Goal: Information Seeking & Learning: Find specific fact

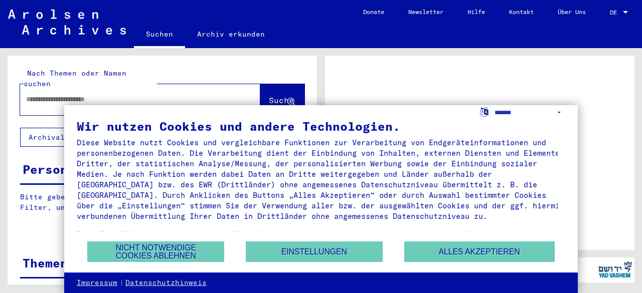
click at [481, 239] on div "Wir nutzen Cookies und andere Technologien. Diese Website nutzt Cookies und ver…" at bounding box center [321, 180] width 488 height 120
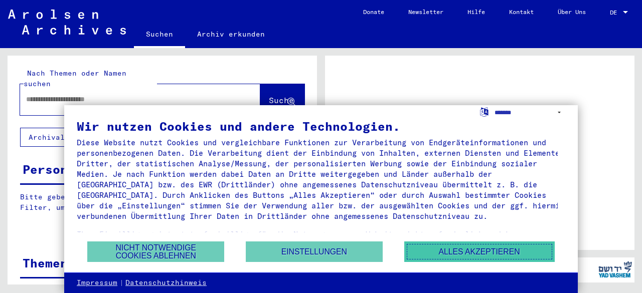
click at [471, 255] on button "Alles akzeptieren" at bounding box center [479, 252] width 150 height 21
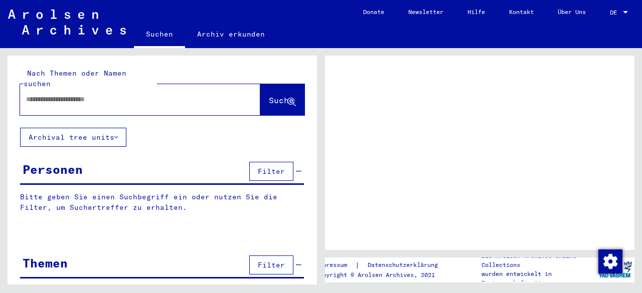
click at [139, 94] on input "text" at bounding box center [131, 99] width 210 height 11
type input "**********"
click at [269, 95] on span "Suche" at bounding box center [281, 100] width 25 height 10
click at [268, 98] on button "Suche" at bounding box center [282, 99] width 44 height 31
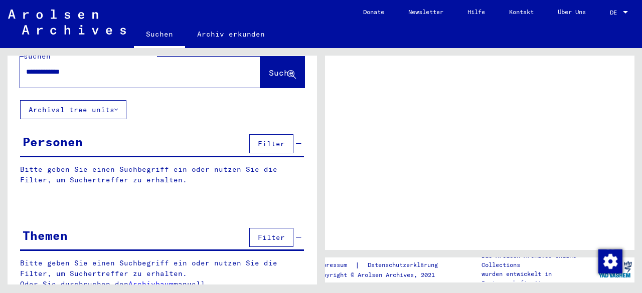
click at [270, 139] on span "Filter" at bounding box center [271, 143] width 27 height 9
click at [127, 67] on input "**********" at bounding box center [131, 72] width 210 height 11
click at [119, 67] on input "**********" at bounding box center [131, 72] width 210 height 11
click at [152, 67] on input "**********" at bounding box center [131, 72] width 210 height 11
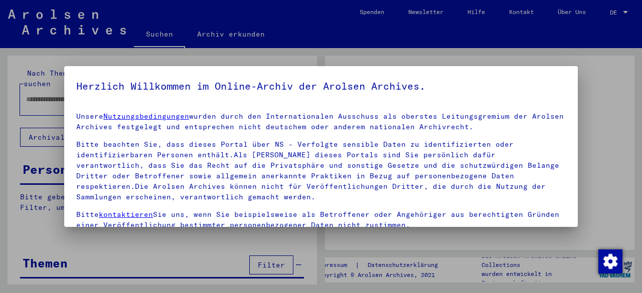
click at [317, 174] on p "Bitte beachten Sie, dass dieses Portal über NS - Verfolgte sensible Daten zu id…" at bounding box center [320, 170] width 489 height 63
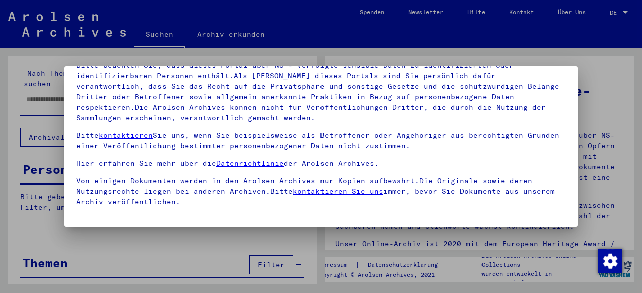
scroll to position [82, 0]
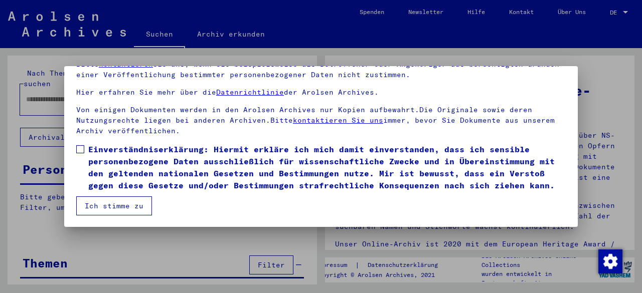
click at [142, 200] on button "Ich stimme zu" at bounding box center [114, 206] width 76 height 19
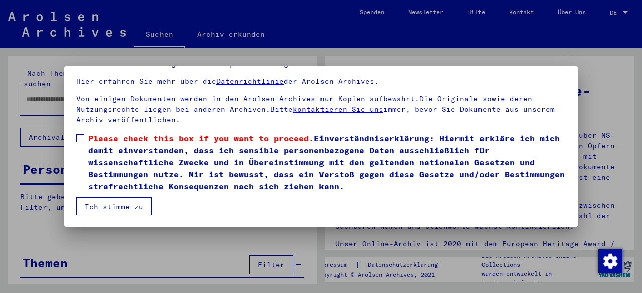
click at [86, 137] on label "Please check this box if you want to proceed. Einverständniserklärung: Hiermit …" at bounding box center [320, 162] width 489 height 60
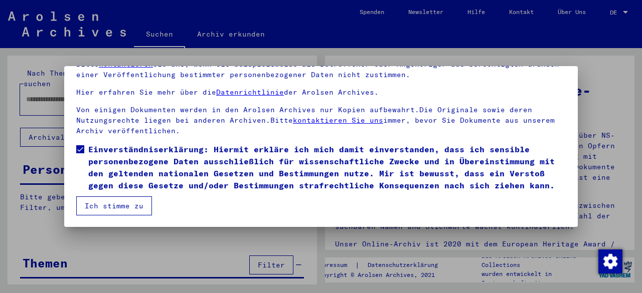
click at [112, 206] on button "Ich stimme zu" at bounding box center [114, 206] width 76 height 19
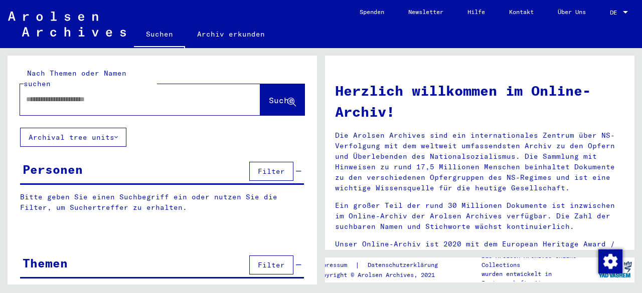
click at [266, 167] on span "Filter" at bounding box center [271, 171] width 27 height 9
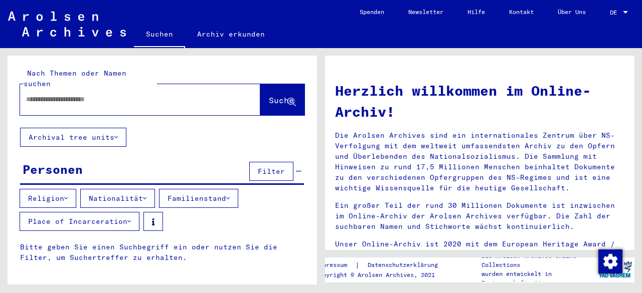
click at [266, 167] on span "Filter" at bounding box center [271, 171] width 27 height 9
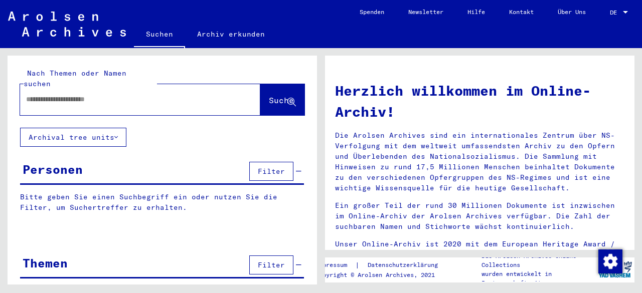
click at [266, 167] on span "Filter" at bounding box center [271, 171] width 27 height 9
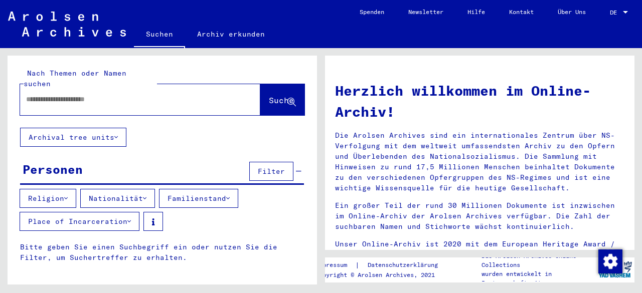
click at [117, 212] on button "Place of Incarceration" at bounding box center [80, 221] width 120 height 19
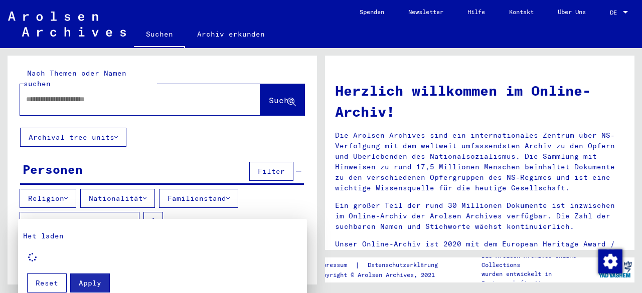
click at [89, 213] on div at bounding box center [321, 146] width 642 height 293
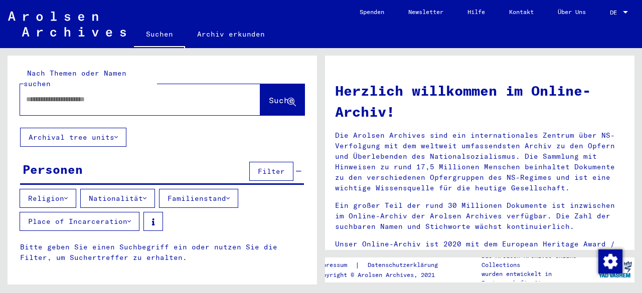
click at [129, 218] on icon at bounding box center [129, 221] width 4 height 7
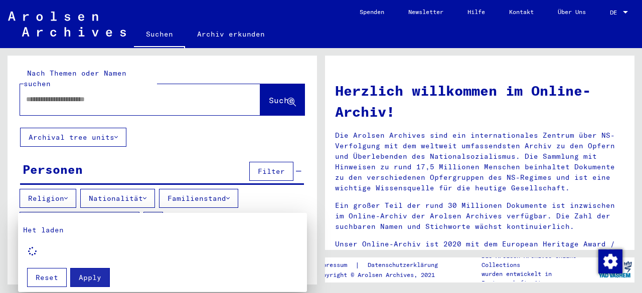
click at [129, 211] on div at bounding box center [321, 146] width 642 height 293
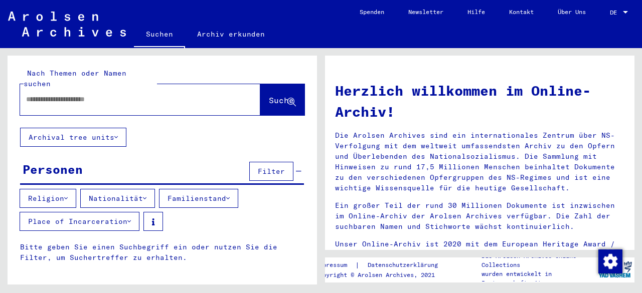
click at [120, 128] on button "Archival tree units" at bounding box center [73, 137] width 106 height 19
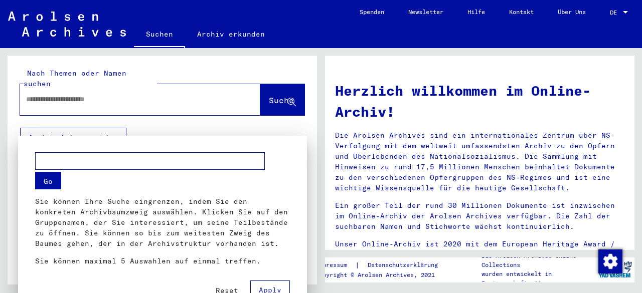
scroll to position [2, 0]
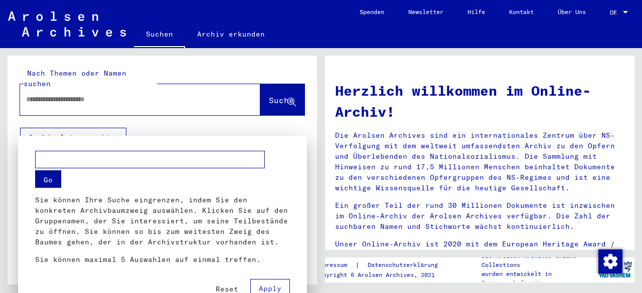
click at [120, 125] on div at bounding box center [321, 146] width 642 height 293
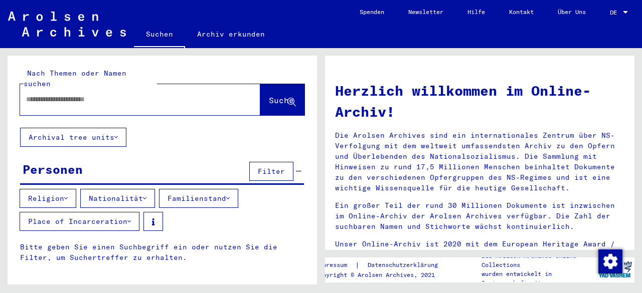
click at [272, 167] on span "Filter" at bounding box center [271, 171] width 27 height 9
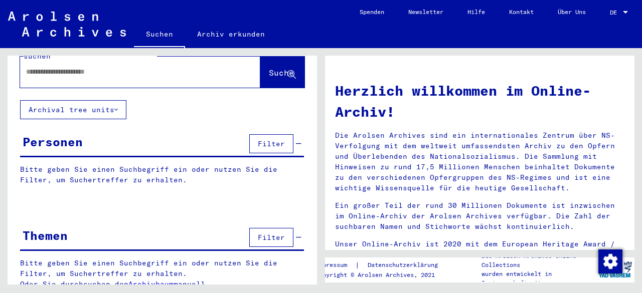
scroll to position [0, 0]
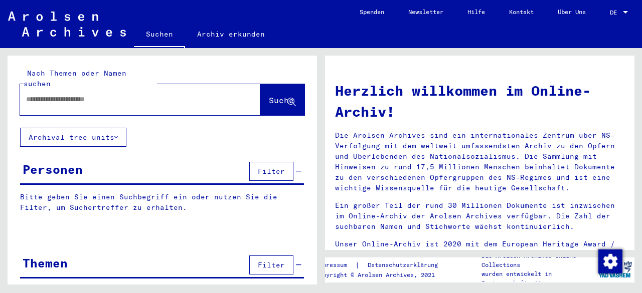
click at [113, 94] on input "text" at bounding box center [128, 99] width 204 height 11
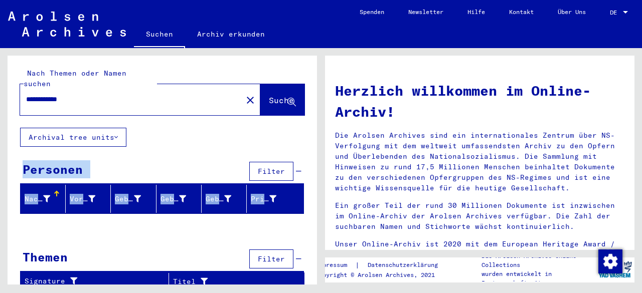
drag, startPoint x: 320, startPoint y: 129, endPoint x: 316, endPoint y: 219, distance: 89.9
click at [316, 219] on div "**********" at bounding box center [160, 166] width 321 height 237
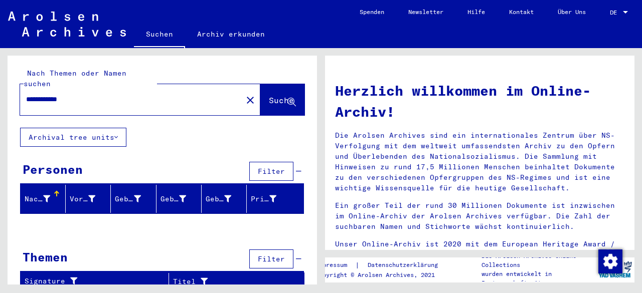
click at [187, 88] on div "**********" at bounding box center [125, 99] width 210 height 23
click at [58, 94] on input "**********" at bounding box center [128, 99] width 204 height 11
click at [61, 94] on input "**********" at bounding box center [128, 99] width 204 height 11
type input "**********"
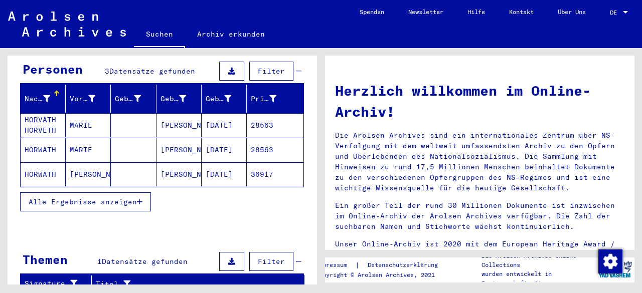
scroll to position [101, 0]
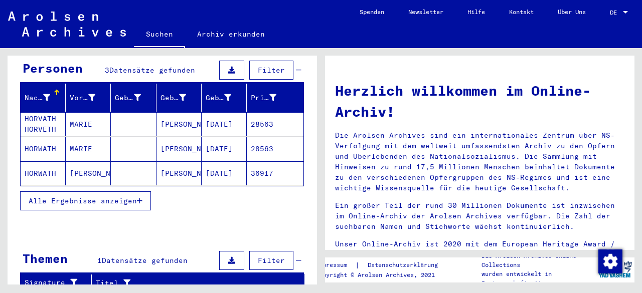
click at [110, 197] on span "Alle Ergebnisse anzeigen" at bounding box center [83, 201] width 108 height 9
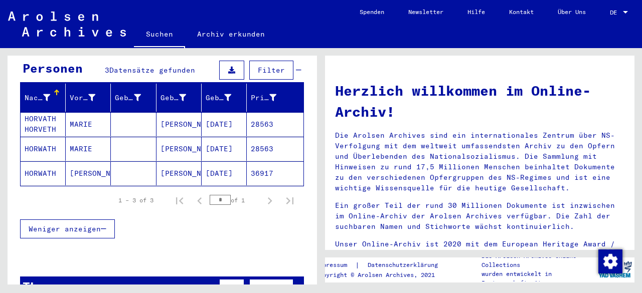
click at [39, 112] on mat-cell "HORVATH HORVETH" at bounding box center [43, 124] width 45 height 24
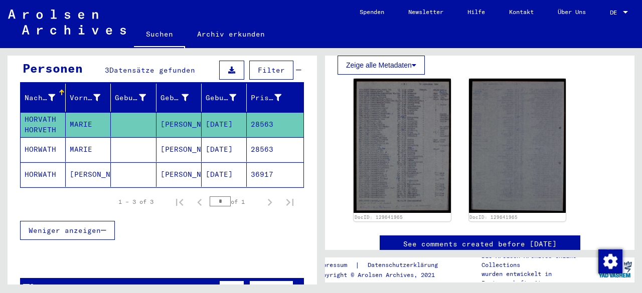
scroll to position [178, 0]
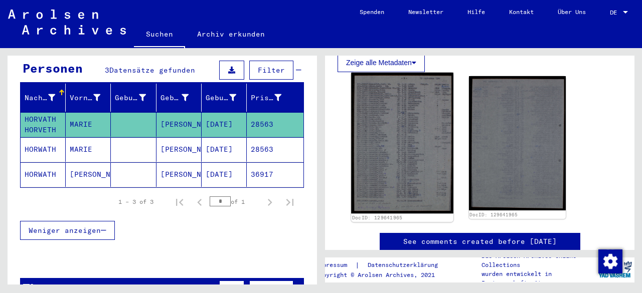
click at [421, 129] on img at bounding box center [402, 143] width 102 height 141
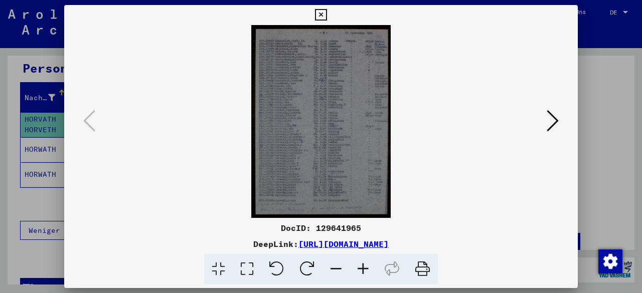
click at [547, 119] on icon at bounding box center [553, 121] width 12 height 24
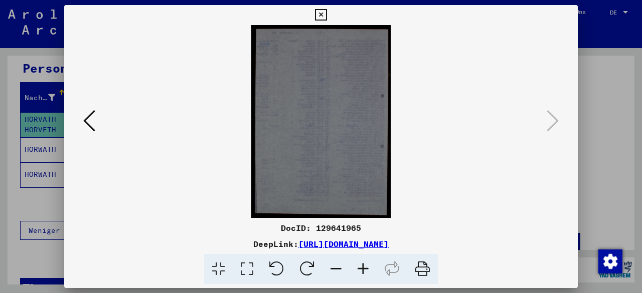
click at [592, 114] on div at bounding box center [321, 146] width 642 height 293
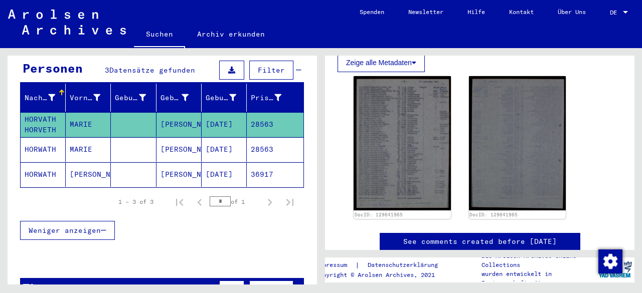
click at [90, 143] on mat-cell "MARIE" at bounding box center [88, 149] width 45 height 25
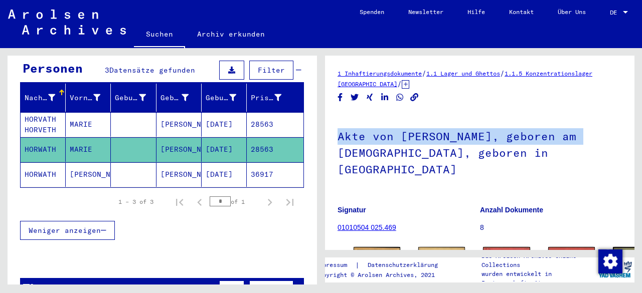
drag, startPoint x: 635, startPoint y: 88, endPoint x: 638, endPoint y: 125, distance: 37.8
click at [638, 125] on div "1 Inhaftierungsdokumente / 1.1 Lager und Ghettos / 1.1.5 Konzentrationslager [G…" at bounding box center [481, 166] width 321 height 237
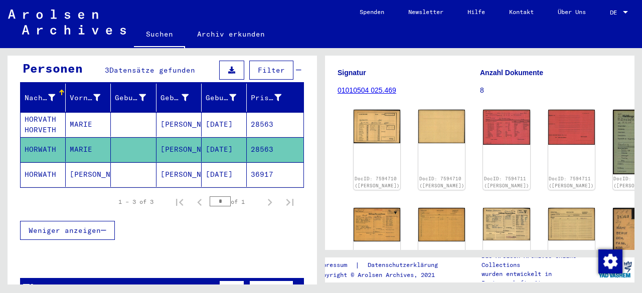
scroll to position [139, 0]
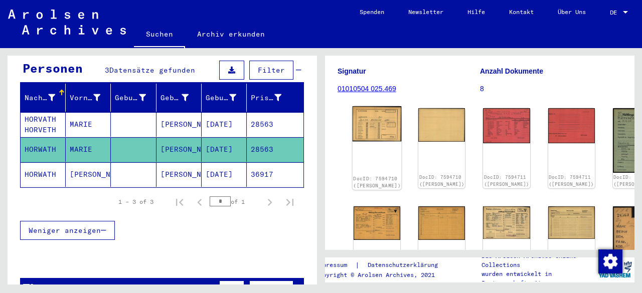
click at [356, 106] on img at bounding box center [376, 123] width 49 height 35
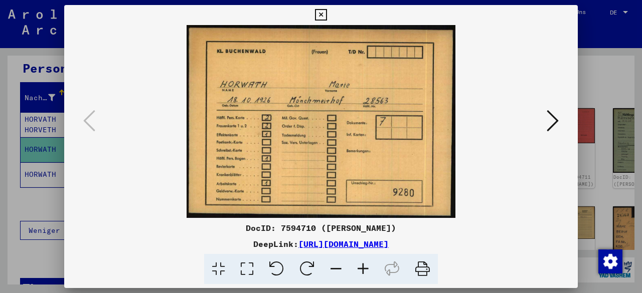
click at [547, 123] on icon at bounding box center [553, 121] width 12 height 24
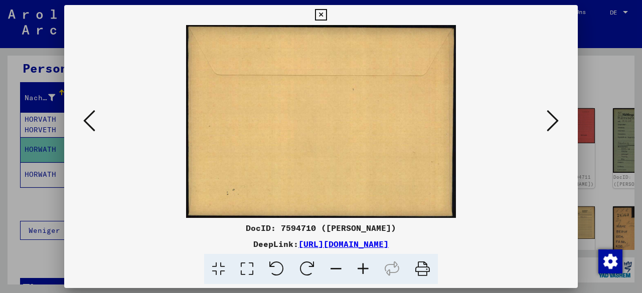
click at [547, 123] on icon at bounding box center [553, 121] width 12 height 24
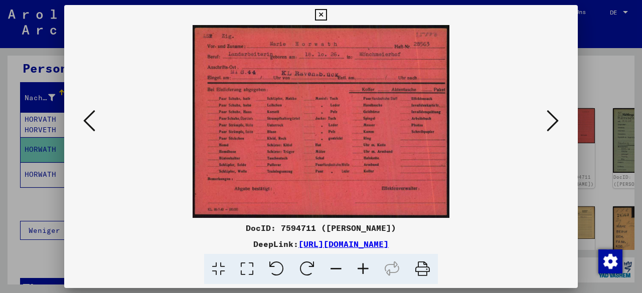
click at [547, 123] on icon at bounding box center [553, 121] width 12 height 24
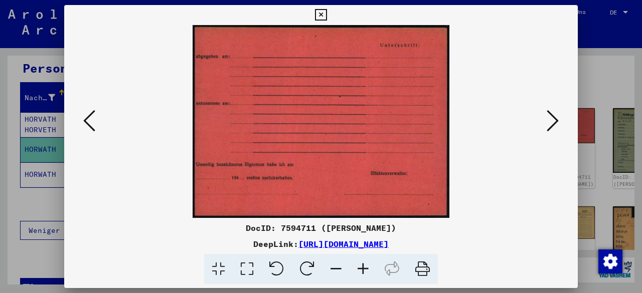
click at [547, 123] on icon at bounding box center [553, 121] width 12 height 24
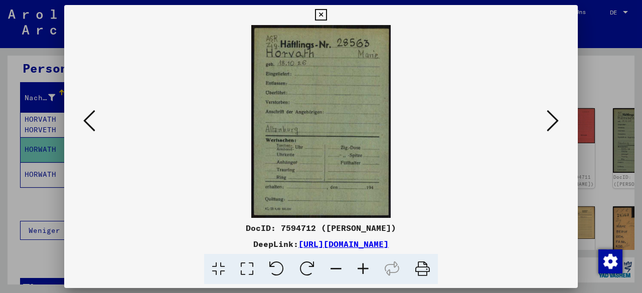
click at [547, 123] on icon at bounding box center [553, 121] width 12 height 24
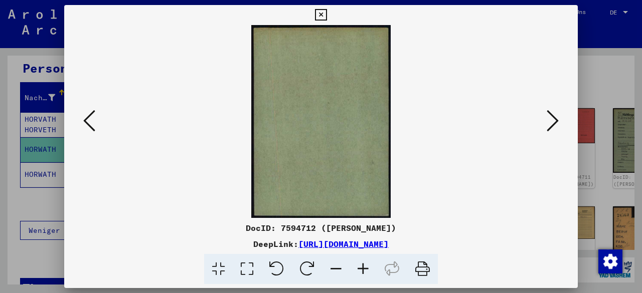
click at [547, 123] on icon at bounding box center [553, 121] width 12 height 24
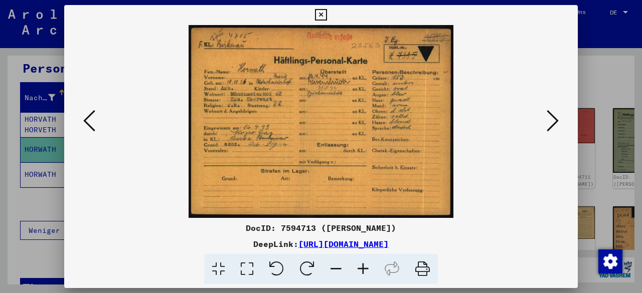
click at [547, 123] on icon at bounding box center [553, 121] width 12 height 24
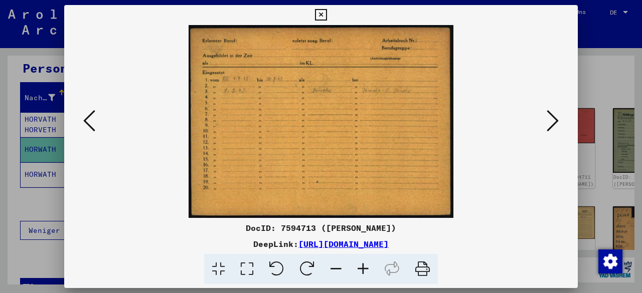
click at [547, 123] on icon at bounding box center [553, 121] width 12 height 24
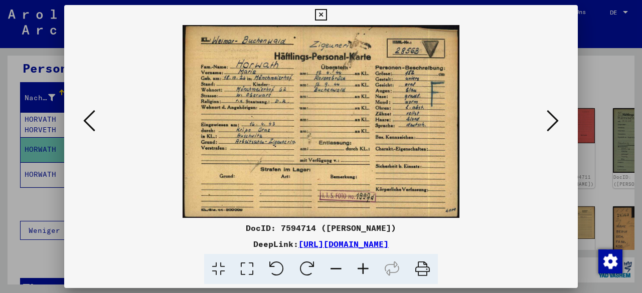
click at [547, 123] on icon at bounding box center [553, 121] width 12 height 24
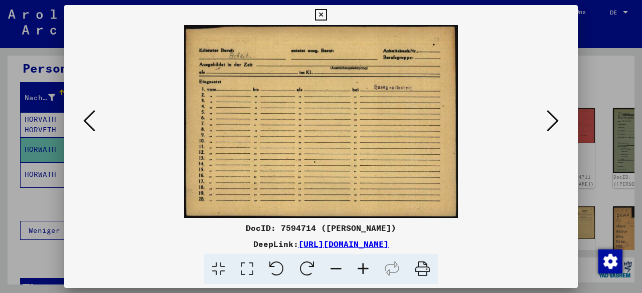
click at [547, 123] on icon at bounding box center [553, 121] width 12 height 24
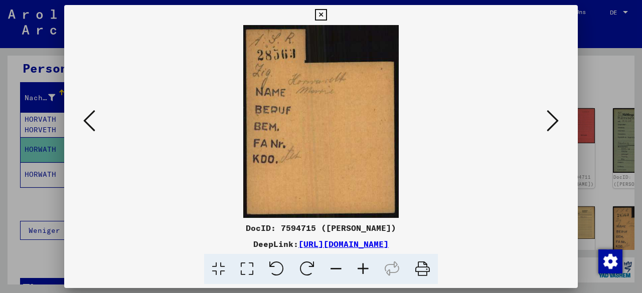
click at [550, 114] on icon at bounding box center [553, 121] width 12 height 24
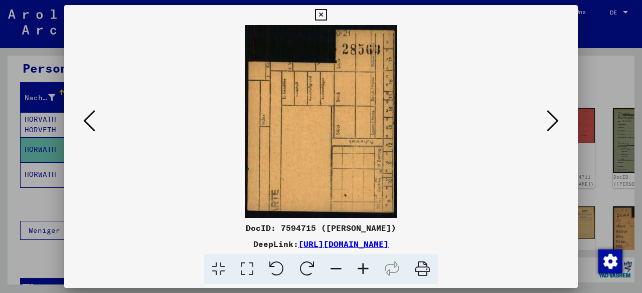
click at [548, 118] on icon at bounding box center [553, 121] width 12 height 24
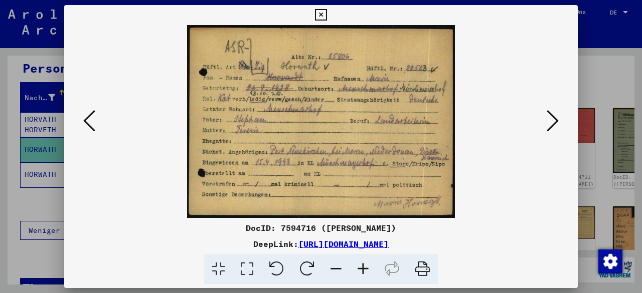
click at [548, 118] on icon at bounding box center [553, 121] width 12 height 24
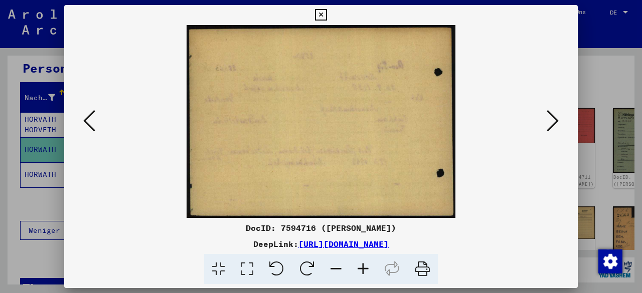
click at [548, 118] on icon at bounding box center [553, 121] width 12 height 24
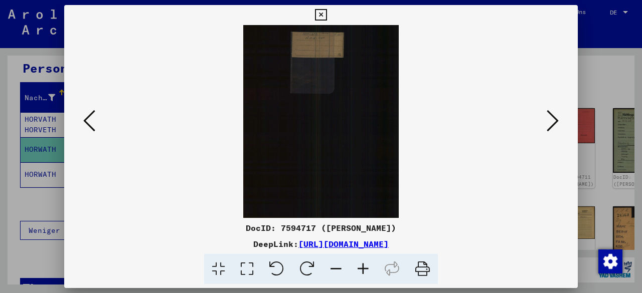
click at [630, 71] on div at bounding box center [321, 146] width 642 height 293
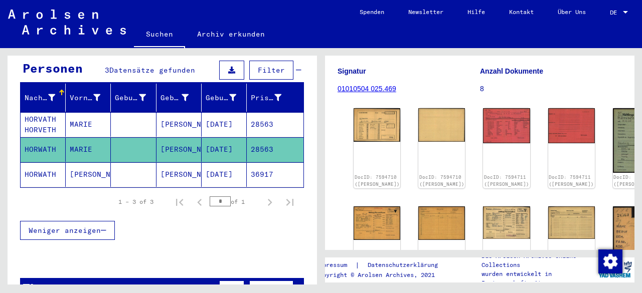
click at [53, 162] on mat-cell "HORWATH" at bounding box center [43, 174] width 45 height 25
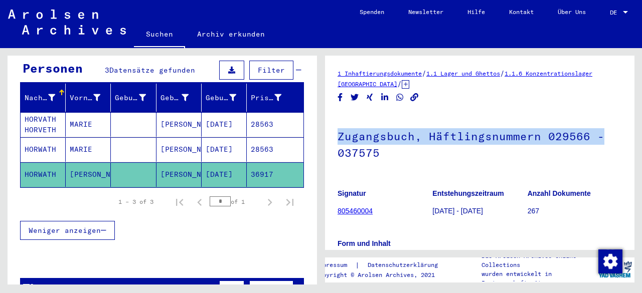
drag, startPoint x: 636, startPoint y: 85, endPoint x: 641, endPoint y: 108, distance: 23.7
click at [641, 108] on div "1 Inhaftierungsdokumente / 1.1 Lager und Ghettos / 1.1.6 Konzentrationslager [G…" at bounding box center [481, 166] width 321 height 237
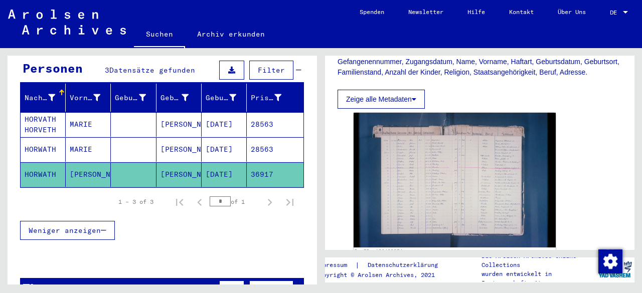
scroll to position [273, 0]
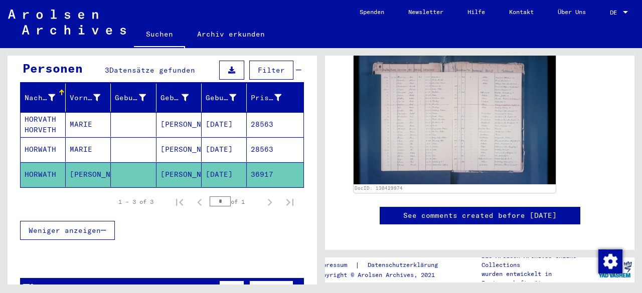
drag, startPoint x: 641, startPoint y: 136, endPoint x: 641, endPoint y: 172, distance: 36.1
click at [641, 172] on div "1 Inhaftierungsdokumente / 1.1 Lager und Ghettos / 1.1.6 Konzentrationslager [G…" at bounding box center [481, 166] width 321 height 237
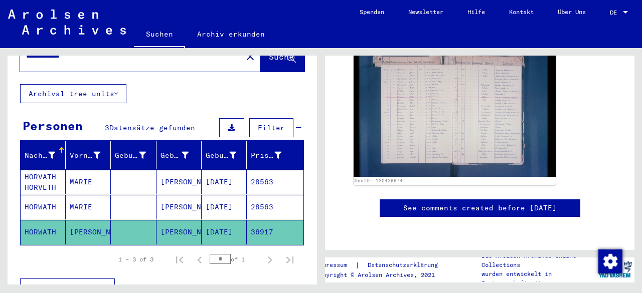
scroll to position [0, 0]
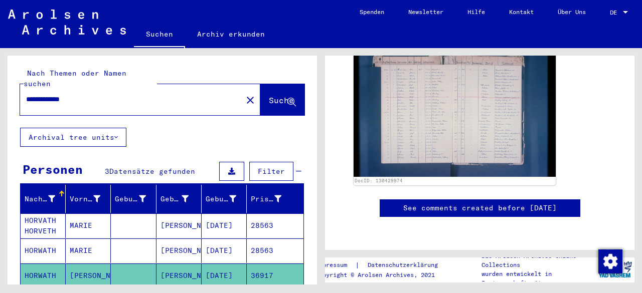
click at [56, 88] on div "**********" at bounding box center [128, 99] width 216 height 23
click at [70, 94] on input "**********" at bounding box center [131, 99] width 210 height 11
click at [62, 94] on input "**********" at bounding box center [131, 99] width 210 height 11
click at [65, 94] on input "**********" at bounding box center [131, 99] width 210 height 11
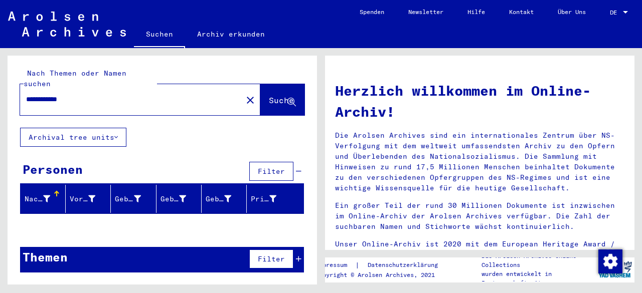
click at [135, 88] on div "**********" at bounding box center [125, 99] width 210 height 23
click at [126, 94] on input "**********" at bounding box center [128, 99] width 204 height 11
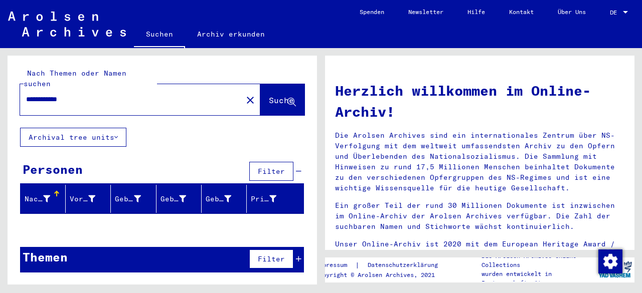
click at [126, 94] on input "**********" at bounding box center [128, 99] width 204 height 11
type input "*******"
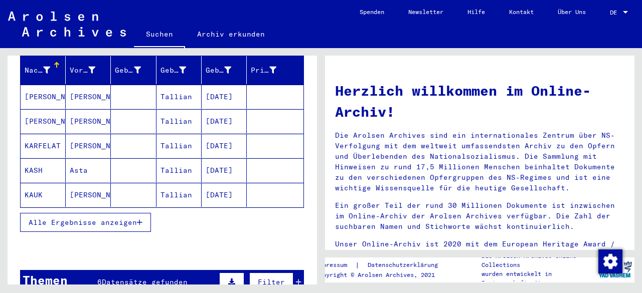
scroll to position [132, 0]
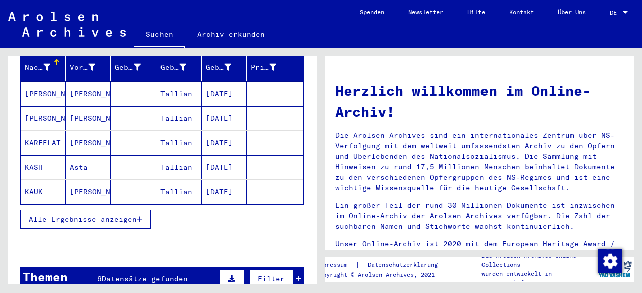
click at [122, 215] on span "Alle Ergebnisse anzeigen" at bounding box center [83, 219] width 108 height 9
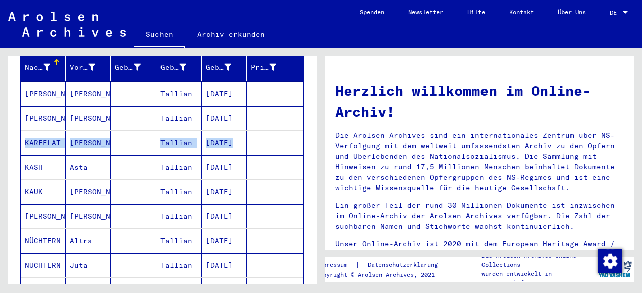
drag, startPoint x: 319, startPoint y: 113, endPoint x: 307, endPoint y: 122, distance: 15.0
click at [307, 122] on div "Nach Themen oder Namen suchen ******* close Suche Archival tree units Personen …" at bounding box center [160, 166] width 321 height 237
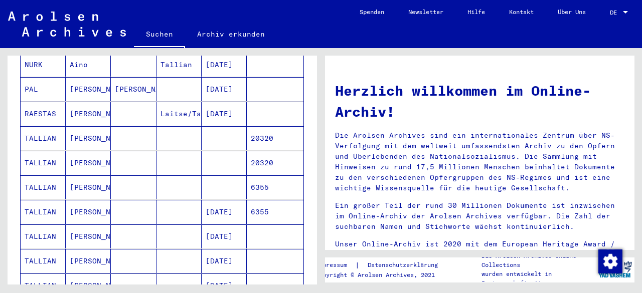
scroll to position [380, 0]
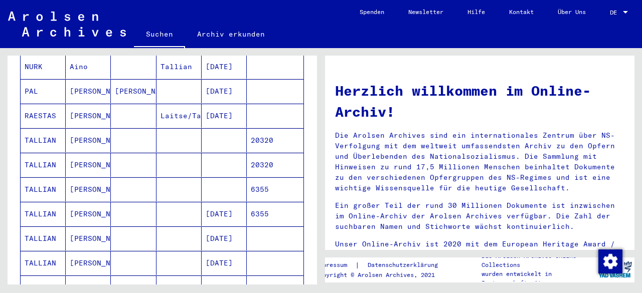
click at [29, 202] on mat-cell "TALLIAN" at bounding box center [43, 214] width 45 height 24
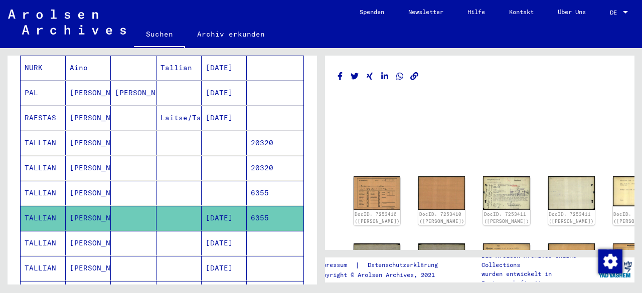
drag, startPoint x: 625, startPoint y: 89, endPoint x: 629, endPoint y: 109, distance: 20.5
click at [629, 109] on div "DocID: 7253410 ([PERSON_NAME]) DocID: 7253410 ([PERSON_NAME]) DocID: 7253411 ([…" at bounding box center [479, 153] width 309 height 195
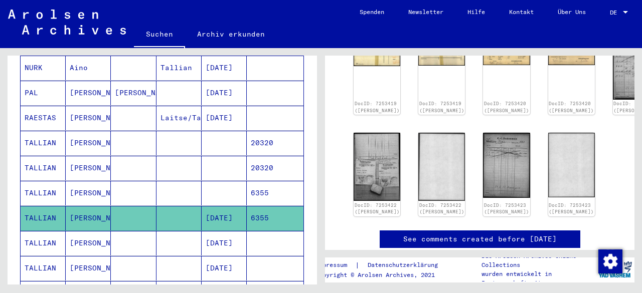
scroll to position [385, 0]
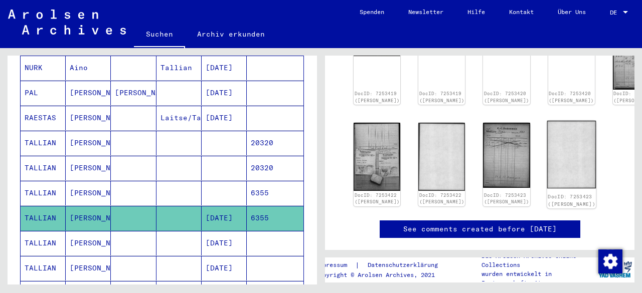
click at [547, 121] on img at bounding box center [571, 155] width 49 height 68
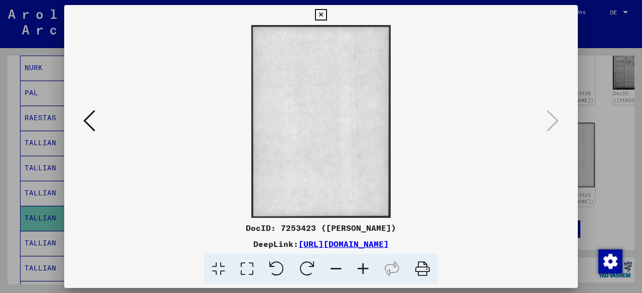
click at [84, 116] on icon at bounding box center [89, 121] width 12 height 24
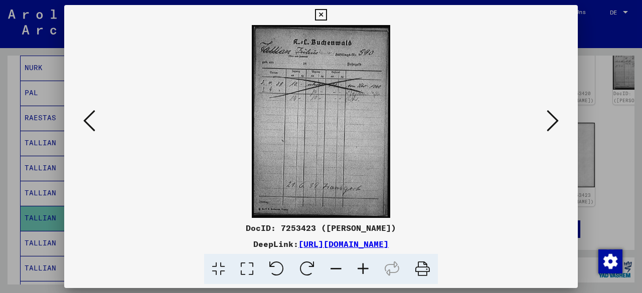
click at [84, 116] on icon at bounding box center [89, 121] width 12 height 24
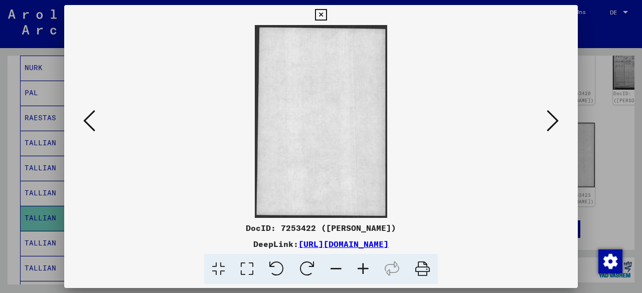
click at [84, 116] on icon at bounding box center [89, 121] width 12 height 24
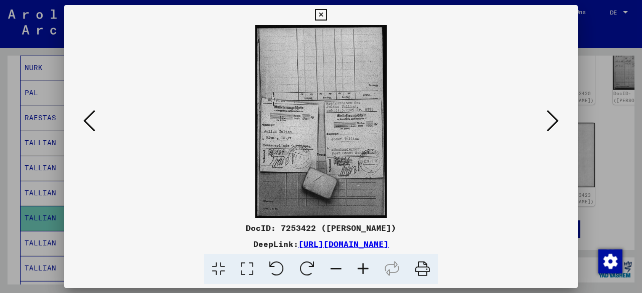
click at [84, 116] on icon at bounding box center [89, 121] width 12 height 24
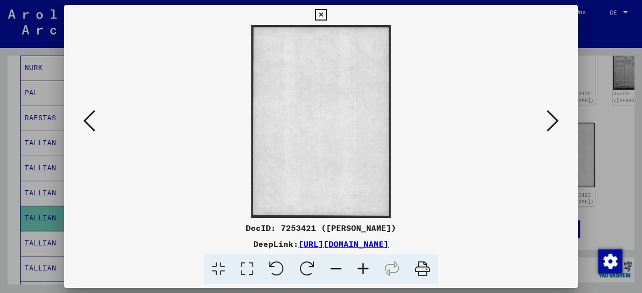
click at [543, 121] on img at bounding box center [320, 121] width 445 height 193
click at [555, 121] on icon at bounding box center [553, 121] width 12 height 24
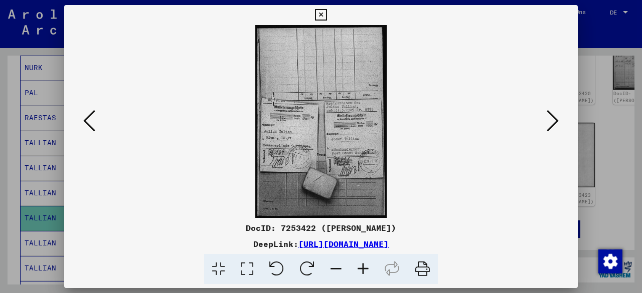
click at [90, 118] on icon at bounding box center [89, 121] width 12 height 24
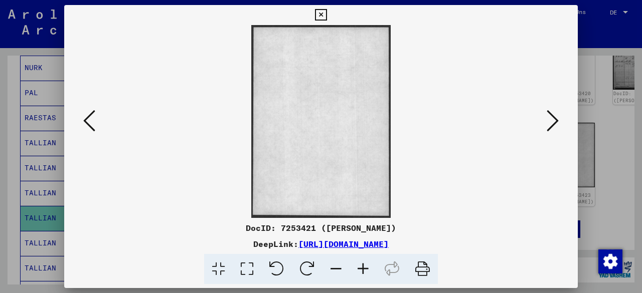
click at [90, 118] on icon at bounding box center [89, 121] width 12 height 24
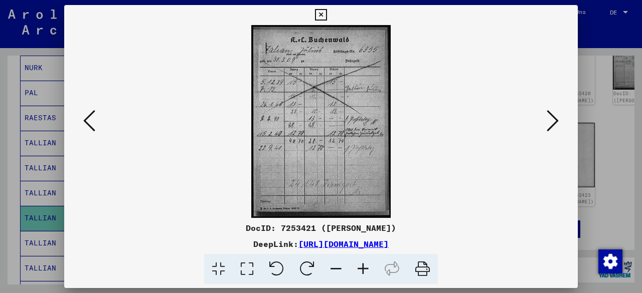
click at [90, 118] on icon at bounding box center [89, 121] width 12 height 24
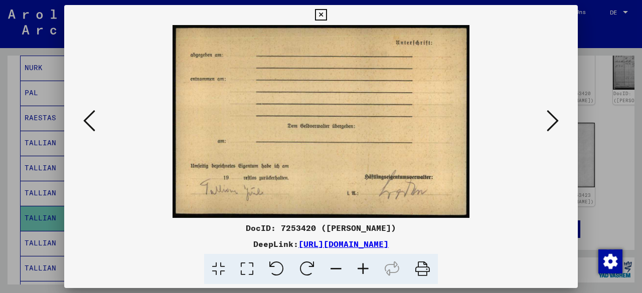
click at [90, 118] on icon at bounding box center [89, 121] width 12 height 24
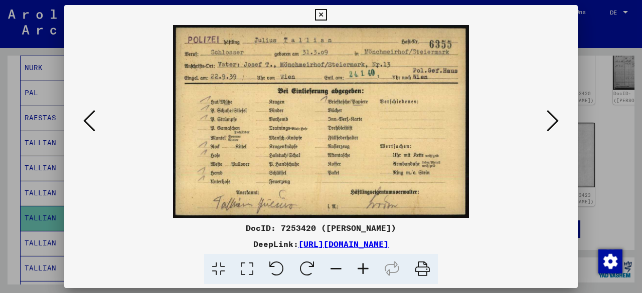
click at [90, 118] on icon at bounding box center [89, 121] width 12 height 24
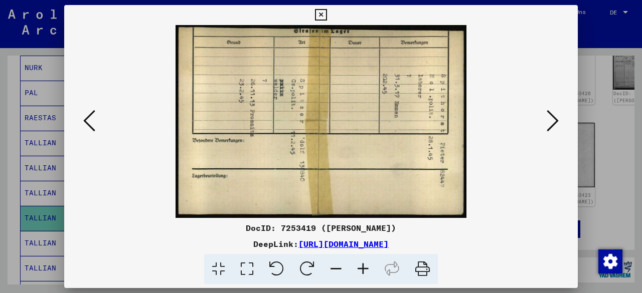
click at [90, 118] on icon at bounding box center [89, 121] width 12 height 24
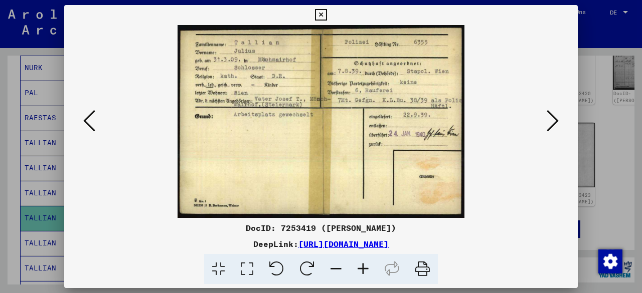
click at [90, 118] on icon at bounding box center [89, 121] width 12 height 24
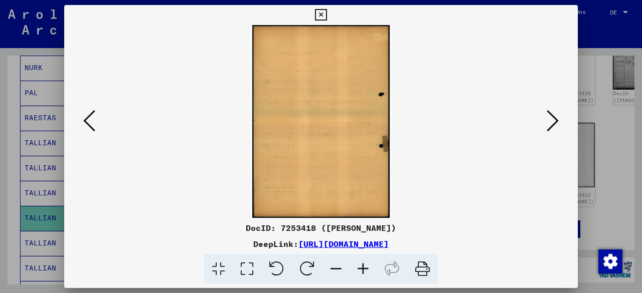
click at [90, 118] on icon at bounding box center [89, 121] width 12 height 24
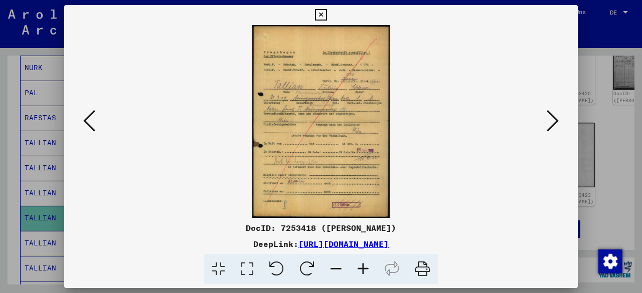
click at [90, 118] on icon at bounding box center [89, 121] width 12 height 24
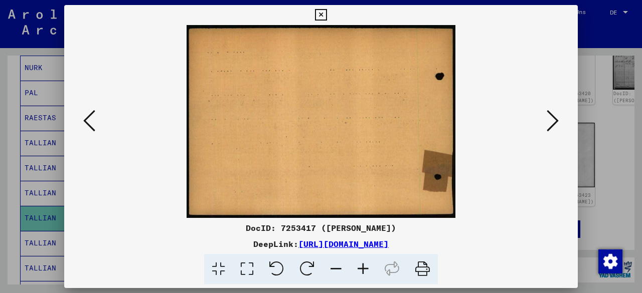
click at [90, 118] on icon at bounding box center [89, 121] width 12 height 24
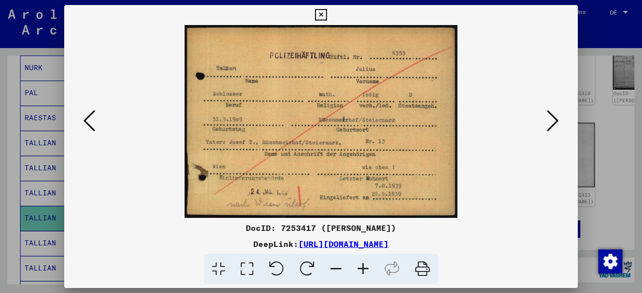
click at [90, 118] on icon at bounding box center [89, 121] width 12 height 24
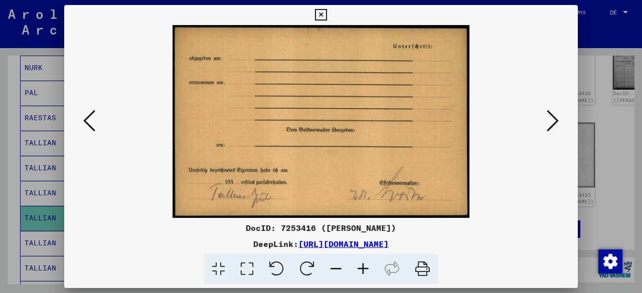
click at [90, 118] on icon at bounding box center [89, 121] width 12 height 24
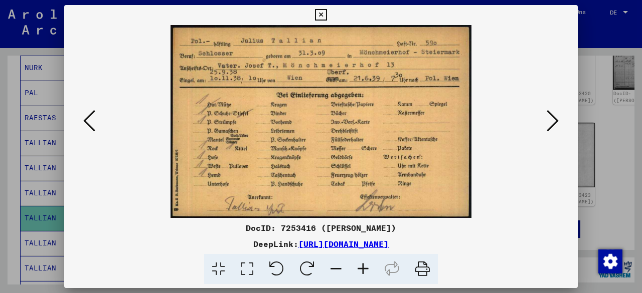
click at [90, 118] on icon at bounding box center [89, 121] width 12 height 24
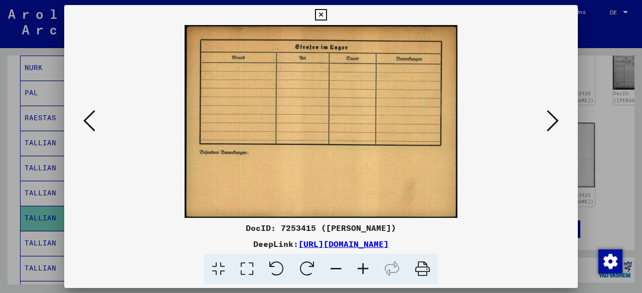
click at [90, 118] on icon at bounding box center [89, 121] width 12 height 24
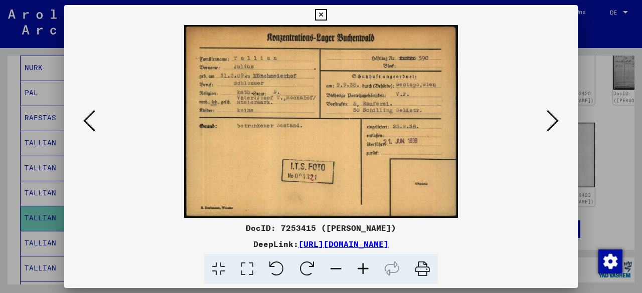
click at [90, 118] on icon at bounding box center [89, 121] width 12 height 24
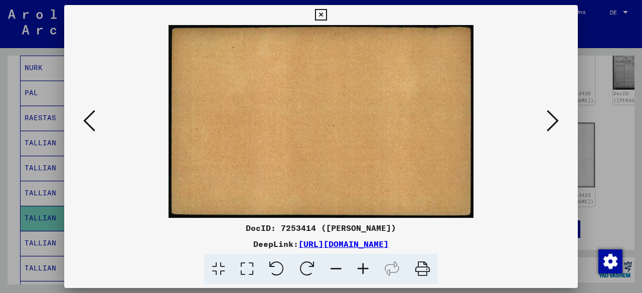
click at [90, 118] on icon at bounding box center [89, 121] width 12 height 24
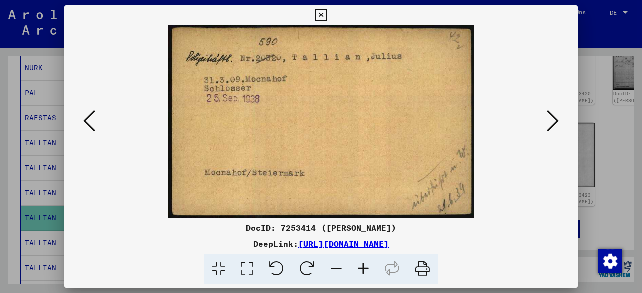
click at [90, 118] on icon at bounding box center [89, 121] width 12 height 24
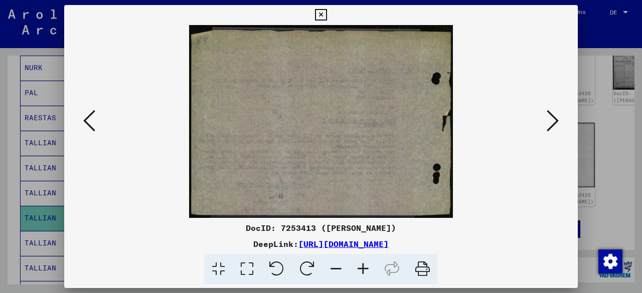
click at [90, 118] on icon at bounding box center [89, 121] width 12 height 24
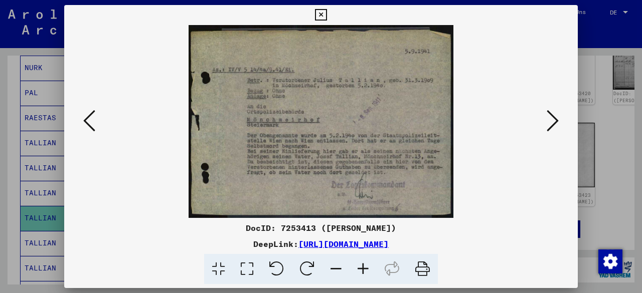
click at [552, 124] on icon at bounding box center [553, 121] width 12 height 24
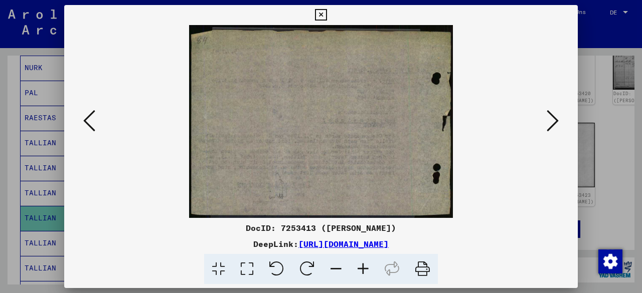
click at [89, 110] on icon at bounding box center [89, 121] width 12 height 24
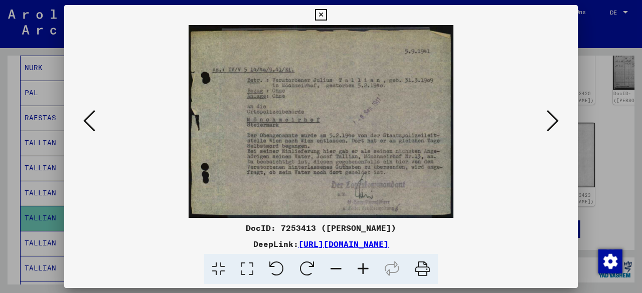
click at [89, 110] on icon at bounding box center [89, 121] width 12 height 24
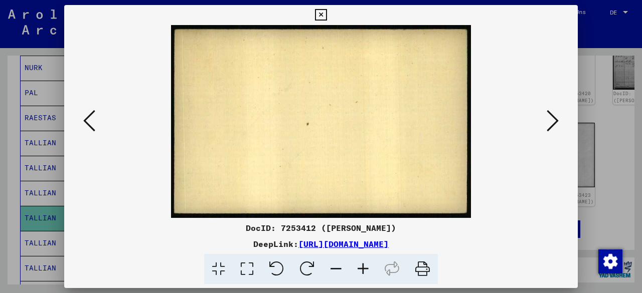
click at [89, 110] on icon at bounding box center [89, 121] width 12 height 24
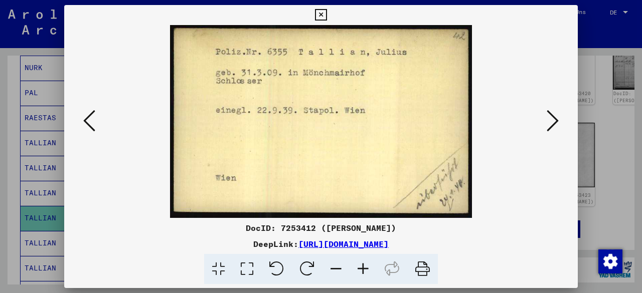
click at [89, 110] on icon at bounding box center [89, 121] width 12 height 24
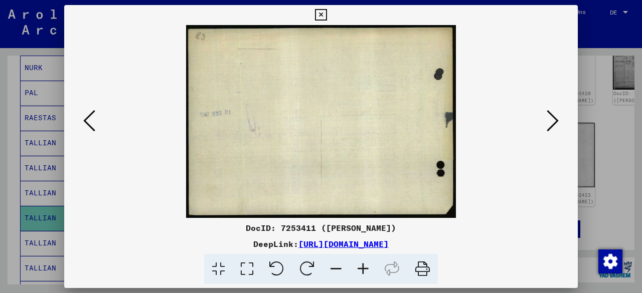
click at [89, 110] on icon at bounding box center [89, 121] width 12 height 24
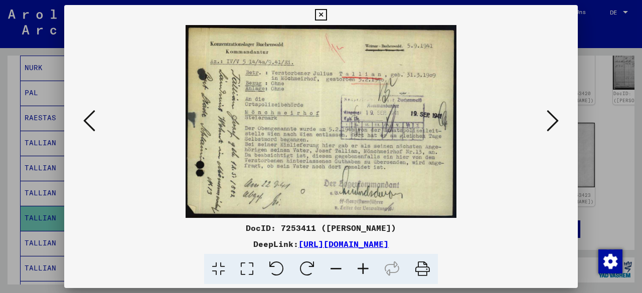
click at [89, 110] on icon at bounding box center [89, 121] width 12 height 24
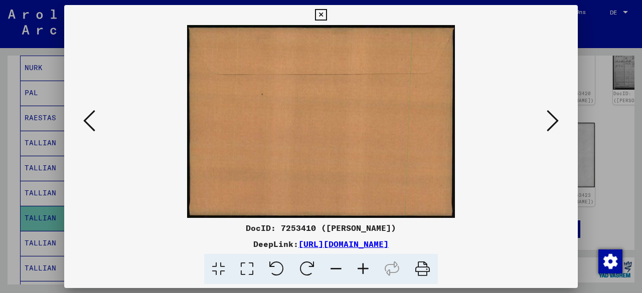
click at [89, 110] on icon at bounding box center [89, 121] width 12 height 24
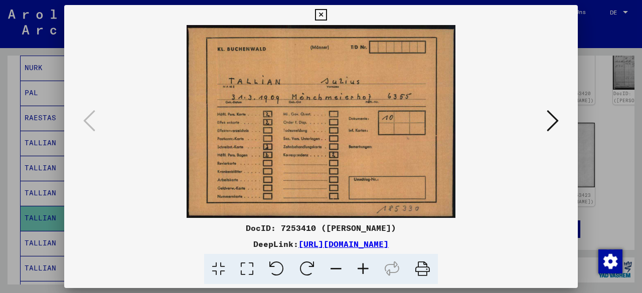
click at [608, 101] on div at bounding box center [321, 146] width 642 height 293
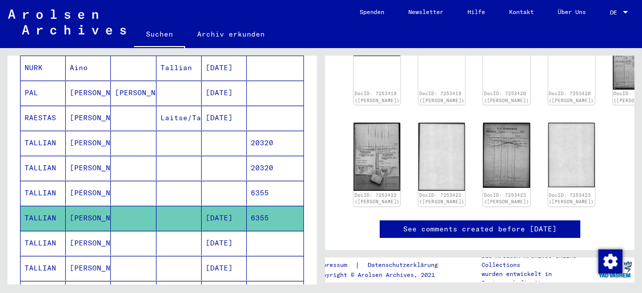
click at [69, 181] on mat-cell "[PERSON_NAME]" at bounding box center [88, 193] width 45 height 25
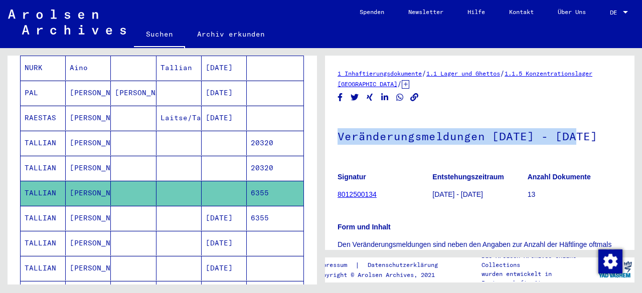
drag, startPoint x: 634, startPoint y: 81, endPoint x: 639, endPoint y: 124, distance: 43.9
click at [639, 124] on div "1 Inhaftierungsdokumente / 1.1 Lager und Ghettos / 1.1.5 Konzentrationslager [G…" at bounding box center [481, 166] width 321 height 237
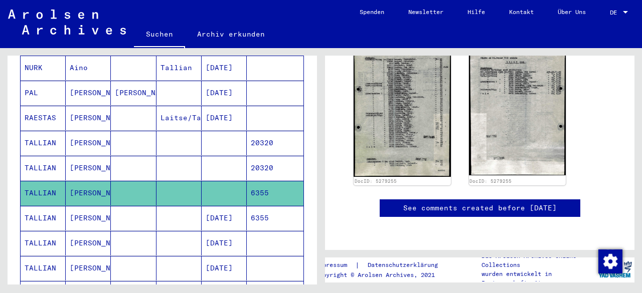
scroll to position [543, 0]
click at [68, 156] on mat-cell "[PERSON_NAME]" at bounding box center [88, 168] width 45 height 25
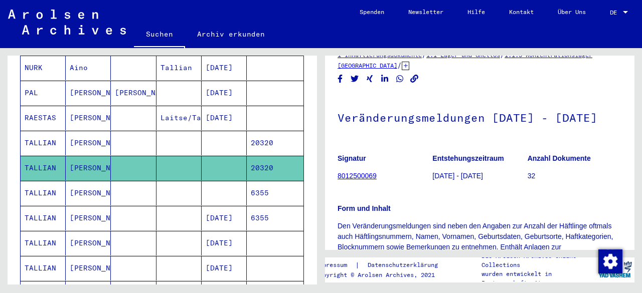
scroll to position [37, 0]
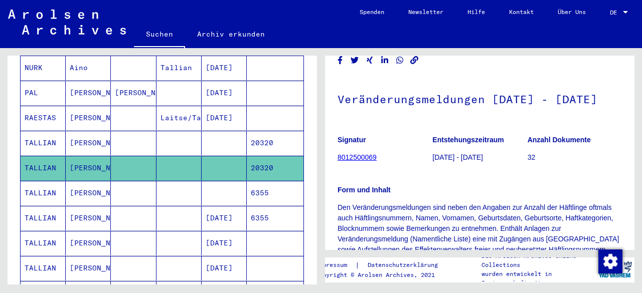
click at [51, 131] on mat-cell "TALLIAN" at bounding box center [43, 143] width 45 height 25
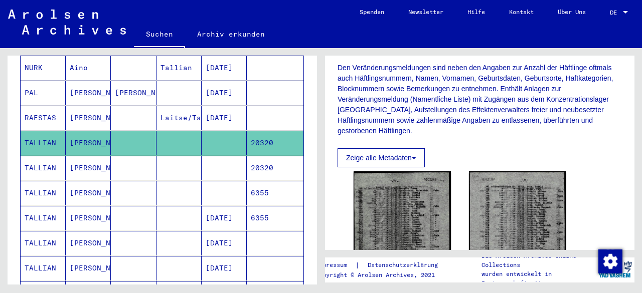
scroll to position [169, 0]
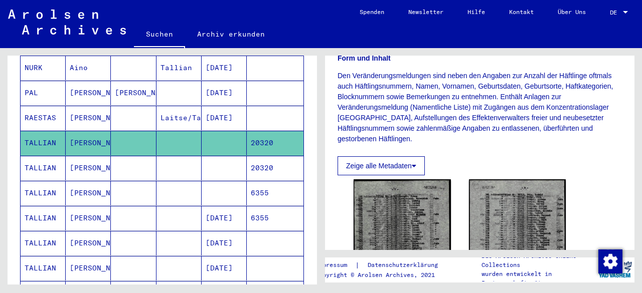
click at [39, 156] on mat-cell "TALLIAN" at bounding box center [43, 168] width 45 height 25
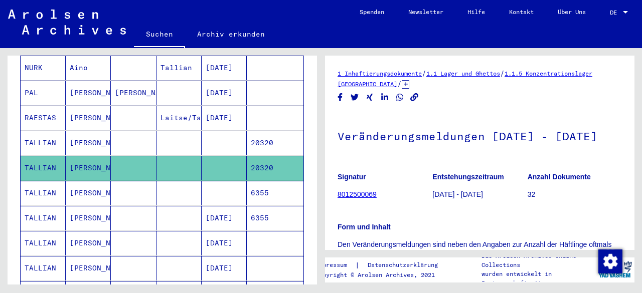
click at [71, 206] on mat-cell "[PERSON_NAME]" at bounding box center [88, 218] width 45 height 25
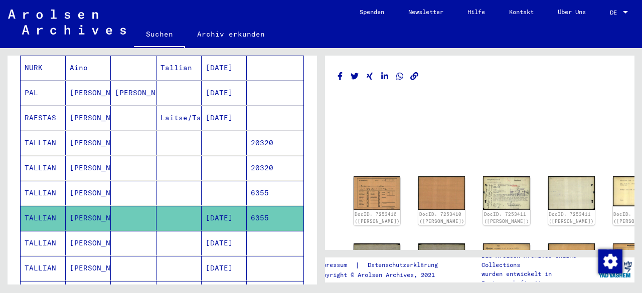
drag, startPoint x: 638, startPoint y: 89, endPoint x: 641, endPoint y: 113, distance: 24.8
click at [641, 113] on div "DocID: 7253410 ([PERSON_NAME]) DocID: 7253410 ([PERSON_NAME]) DocID: 7253411 ([…" at bounding box center [481, 166] width 321 height 237
click at [635, 92] on div "DocID: 7253410 ([PERSON_NAME]) DocID: 7253410 ([PERSON_NAME]) DocID: 7253411 ([…" at bounding box center [481, 166] width 321 height 237
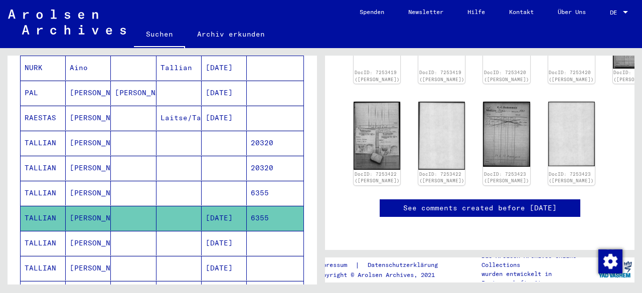
scroll to position [578, 0]
